Goal: Navigation & Orientation: Find specific page/section

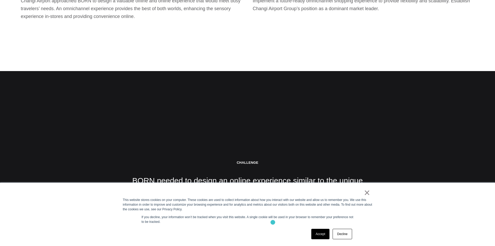
scroll to position [1065, 0]
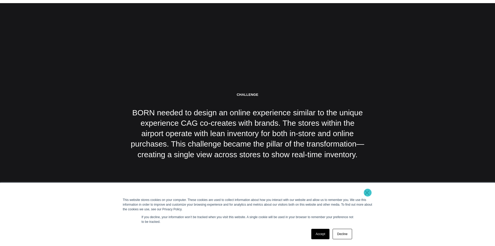
click at [368, 192] on link "×" at bounding box center [367, 192] width 6 height 5
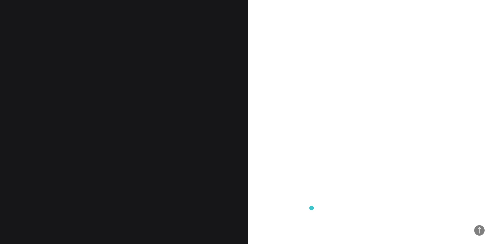
scroll to position [546, 0]
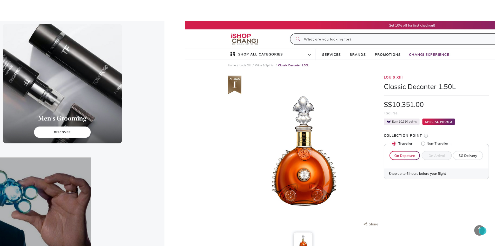
click at [482, 230] on span "Back to Top" at bounding box center [479, 230] width 10 height 10
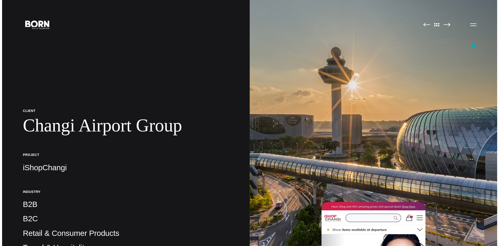
scroll to position [0, 0]
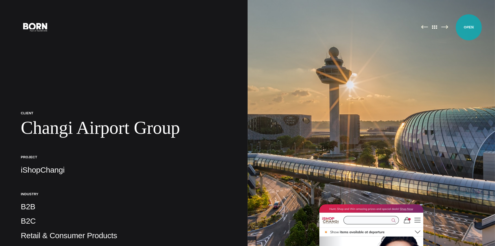
click at [469, 27] on button "Primary Menu" at bounding box center [471, 26] width 12 height 11
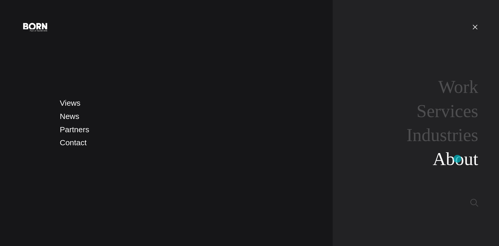
click at [457, 158] on link "About" at bounding box center [455, 159] width 45 height 20
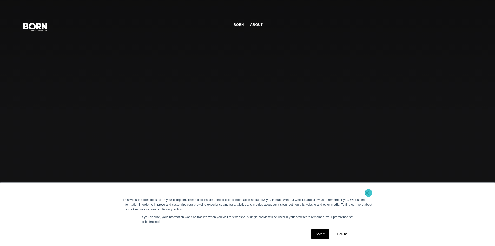
click at [368, 193] on link "×" at bounding box center [367, 192] width 6 height 5
